Goal: Task Accomplishment & Management: Use online tool/utility

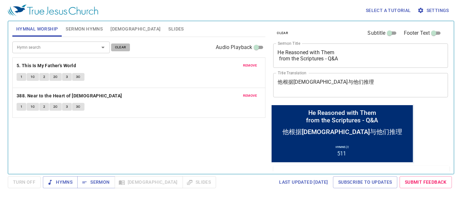
click at [120, 48] on span "clear" at bounding box center [120, 48] width 11 height 6
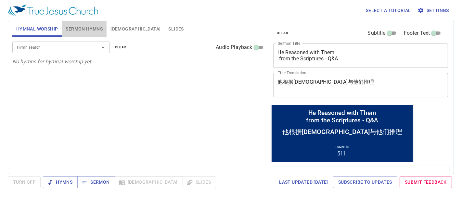
click at [91, 30] on span "Sermon Hymns" at bounding box center [84, 29] width 37 height 8
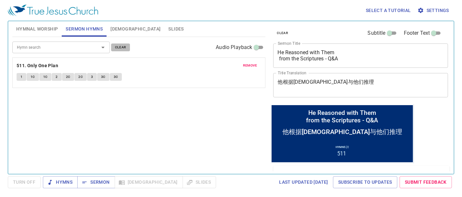
click at [122, 46] on span "clear" at bounding box center [120, 48] width 11 height 6
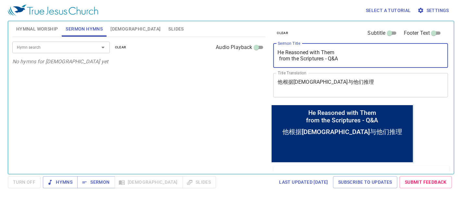
drag, startPoint x: 358, startPoint y: 59, endPoint x: 210, endPoint y: 28, distance: 151.4
click at [210, 28] on div "Hymnal Worship Sermon Hymns Bible Slides Hymn search Hymn search clear Audio Pl…" at bounding box center [231, 95] width 443 height 153
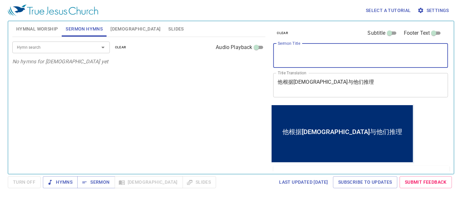
drag, startPoint x: 262, startPoint y: 72, endPoint x: 246, endPoint y: 71, distance: 16.6
click at [246, 71] on div "Hymnal Worship Sermon Hymns Bible Slides Hymn search Hymn search clear Audio Pl…" at bounding box center [231, 95] width 443 height 153
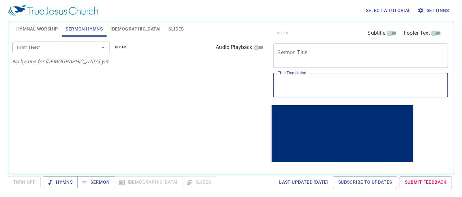
click at [323, 60] on textarea "Sermon Title" at bounding box center [361, 55] width 166 height 12
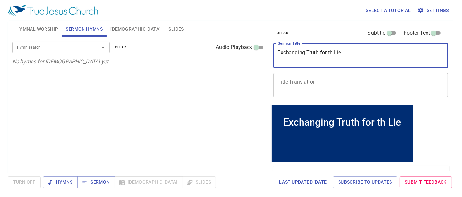
drag, startPoint x: 332, startPoint y: 52, endPoint x: 336, endPoint y: 52, distance: 4.2
click at [332, 52] on textarea "Exchanging Truth for th Lie" at bounding box center [361, 55] width 166 height 12
drag, startPoint x: 356, startPoint y: 54, endPoint x: 266, endPoint y: 46, distance: 90.3
click at [267, 46] on div "Hymnal Worship Sermon Hymns Bible Slides Hymn search Hymn search clear Audio Pl…" at bounding box center [231, 95] width 443 height 153
type textarea "Exchanging Truth for the Lie"
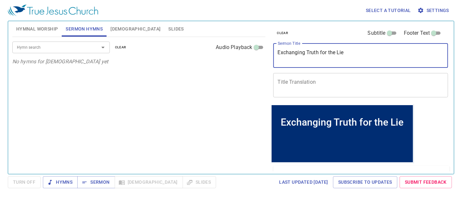
click at [338, 86] on textarea "Title Translation" at bounding box center [361, 85] width 166 height 12
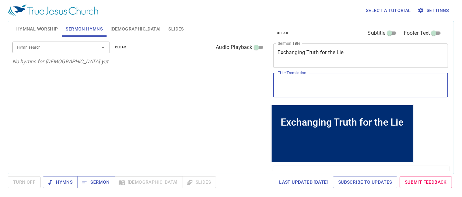
paste textarea "用谎言取代真相"
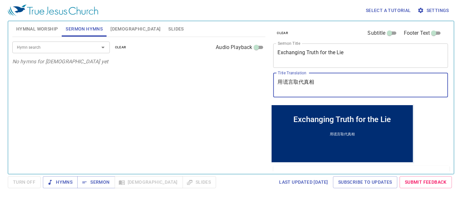
click at [278, 88] on textarea "用谎言取代真相" at bounding box center [361, 85] width 166 height 12
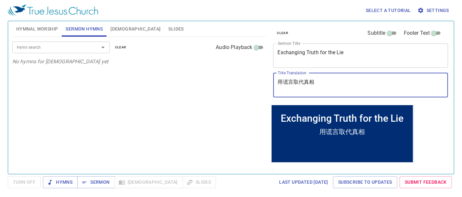
click at [89, 51] on div "Hymn search" at bounding box center [60, 47] width 97 height 11
type textarea "用谎言取代真相"
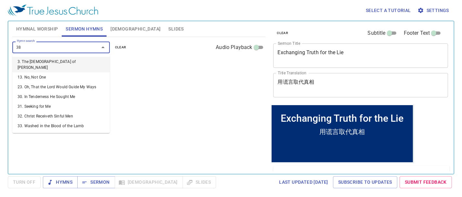
type input "388"
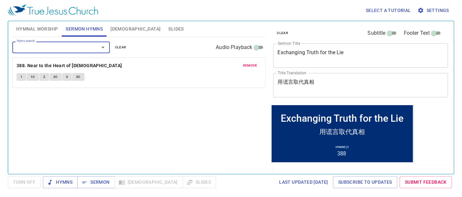
click at [89, 50] on div "Hymn search" at bounding box center [60, 47] width 97 height 11
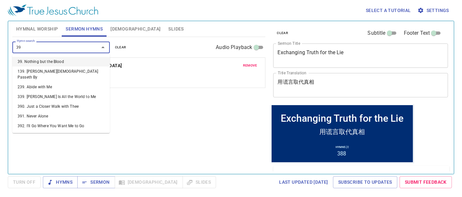
type input "396"
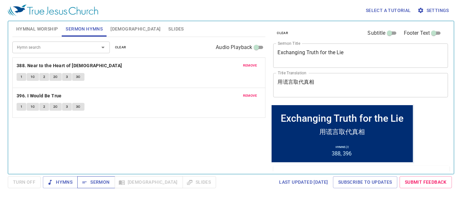
click at [100, 181] on span "Sermon" at bounding box center [96, 182] width 27 height 8
click at [49, 45] on input "Hymn search" at bounding box center [51, 47] width 74 height 7
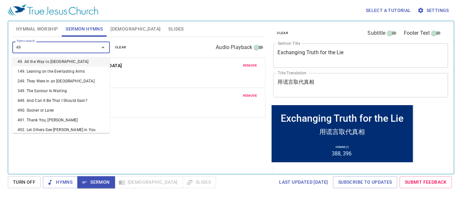
type input "492"
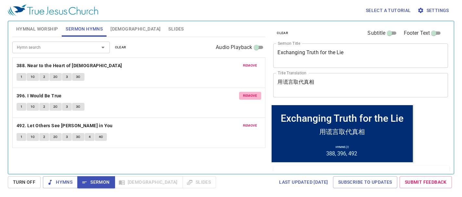
click at [246, 93] on span "remove" at bounding box center [250, 96] width 14 height 6
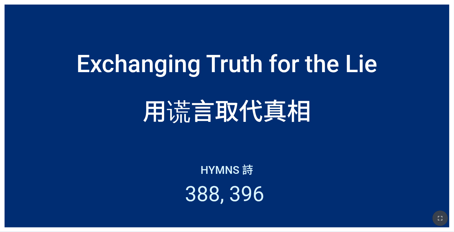
drag, startPoint x: 444, startPoint y: 215, endPoint x: 589, endPoint y: 296, distance: 165.8
click at [444, 215] on icon "button" at bounding box center [440, 218] width 8 height 8
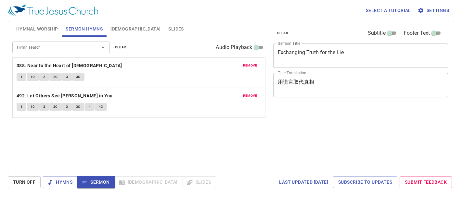
click at [249, 64] on span "remove" at bounding box center [250, 66] width 14 height 6
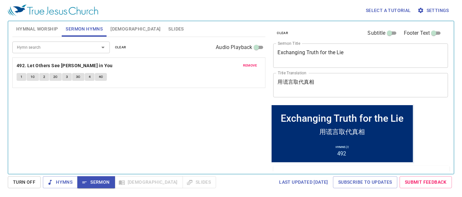
click at [32, 27] on span "Hymnal Worship" at bounding box center [37, 29] width 42 height 8
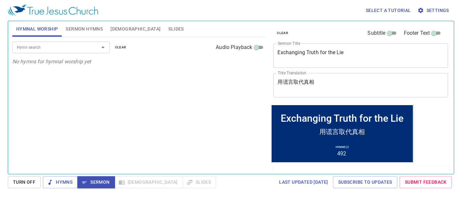
click at [36, 48] on input "Hymn search" at bounding box center [51, 47] width 74 height 7
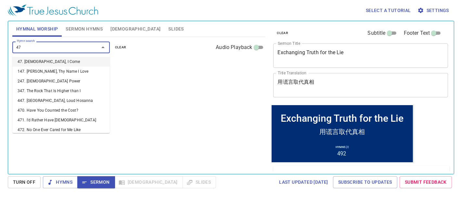
type input "470"
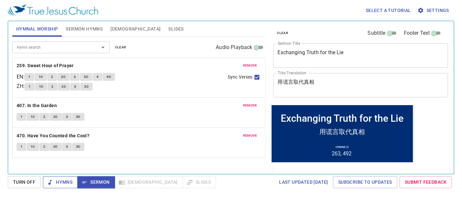
click at [57, 179] on span "Hymns" at bounding box center [60, 182] width 24 height 8
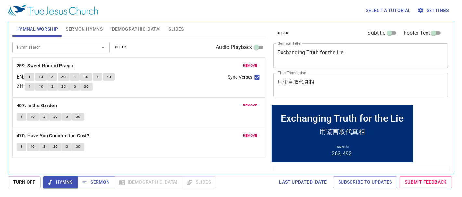
click at [69, 66] on b "259. Sweet Hour of Prayer" at bounding box center [45, 66] width 57 height 8
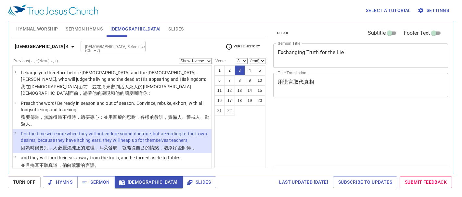
select select "3"
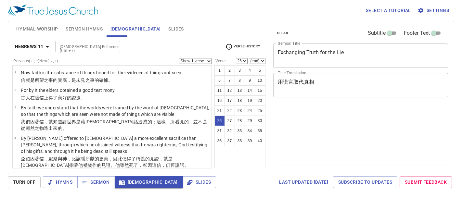
select select "26"
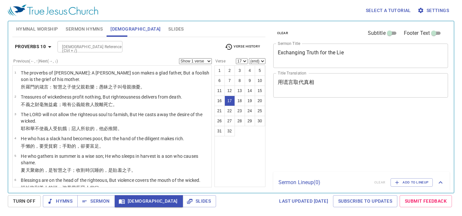
select select "17"
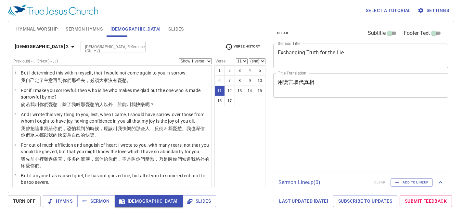
select select "11"
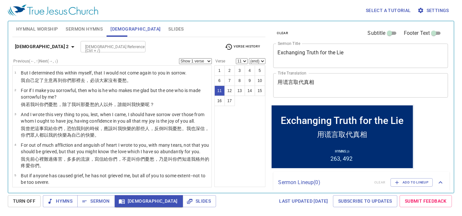
scroll to position [204, 0]
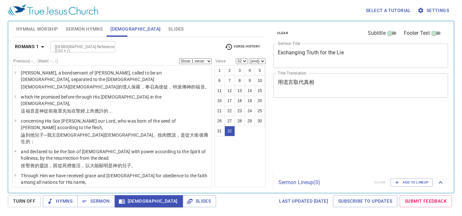
select select "32"
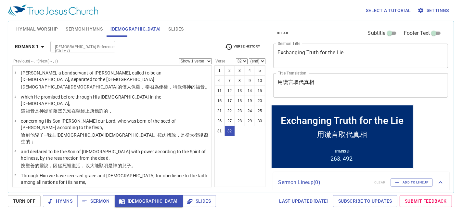
scroll to position [686, 0]
